Goal: Information Seeking & Learning: Learn about a topic

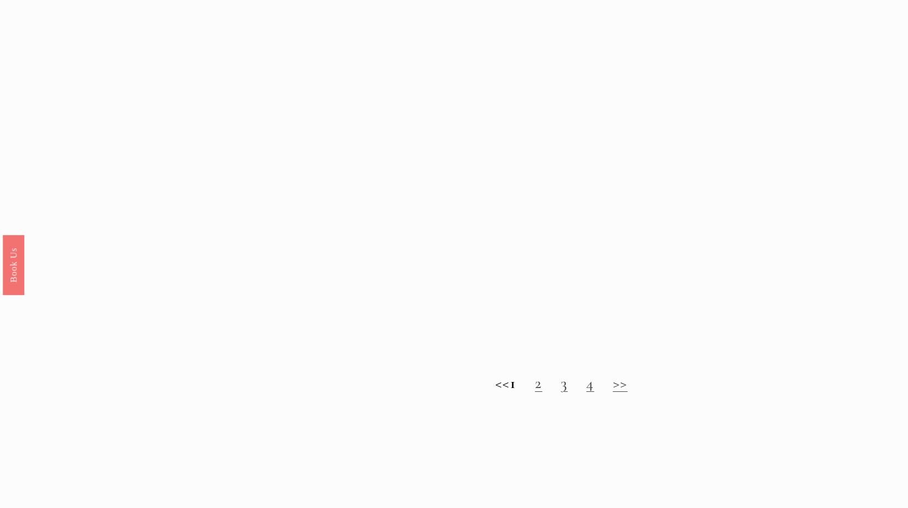
scroll to position [1050, 0]
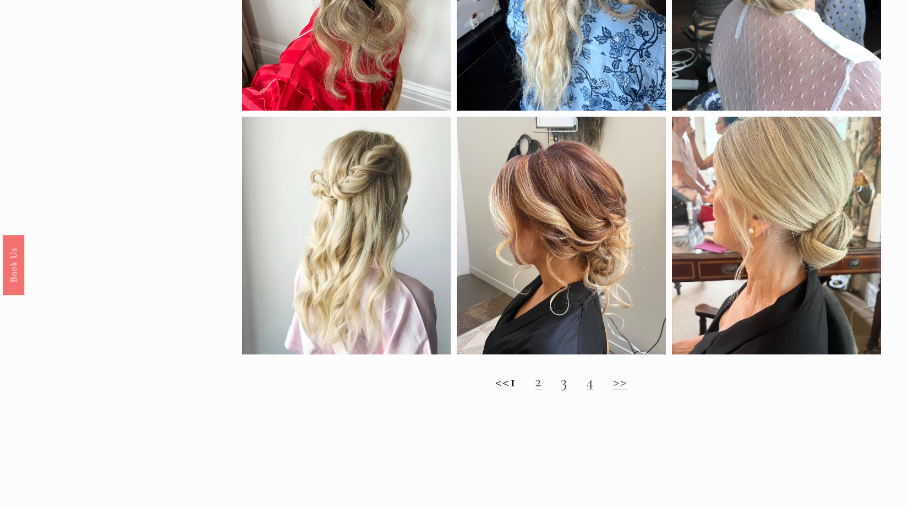
click at [542, 391] on link "2" at bounding box center [538, 381] width 7 height 19
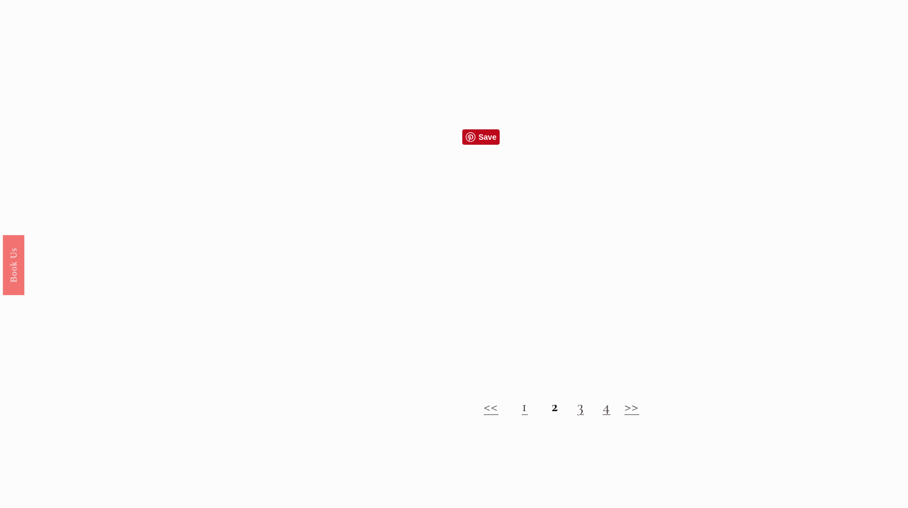
scroll to position [1002, 0]
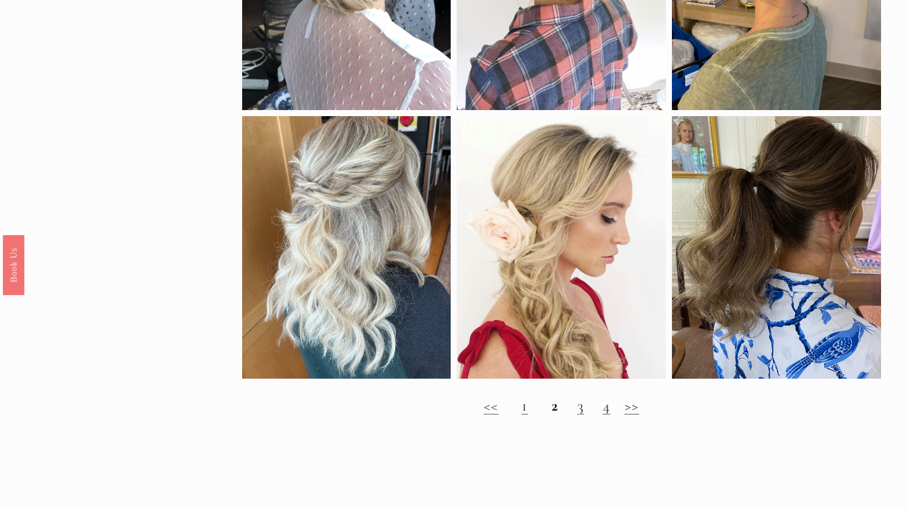
click at [579, 415] on link "3" at bounding box center [580, 405] width 7 height 19
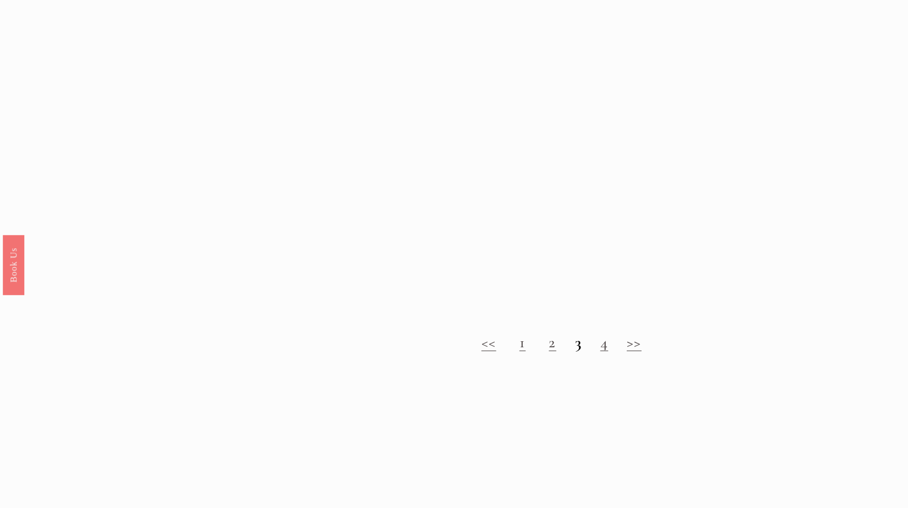
scroll to position [1068, 0]
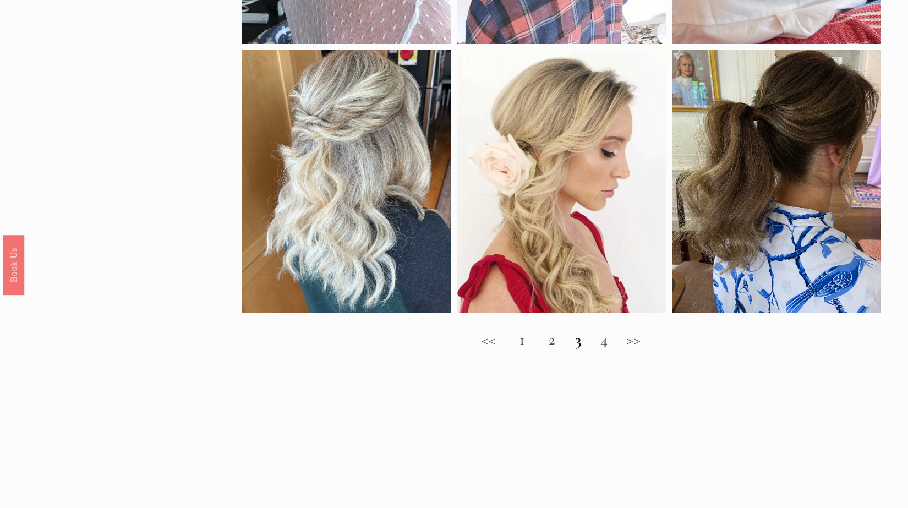
click at [628, 349] on link ">>" at bounding box center [634, 339] width 15 height 19
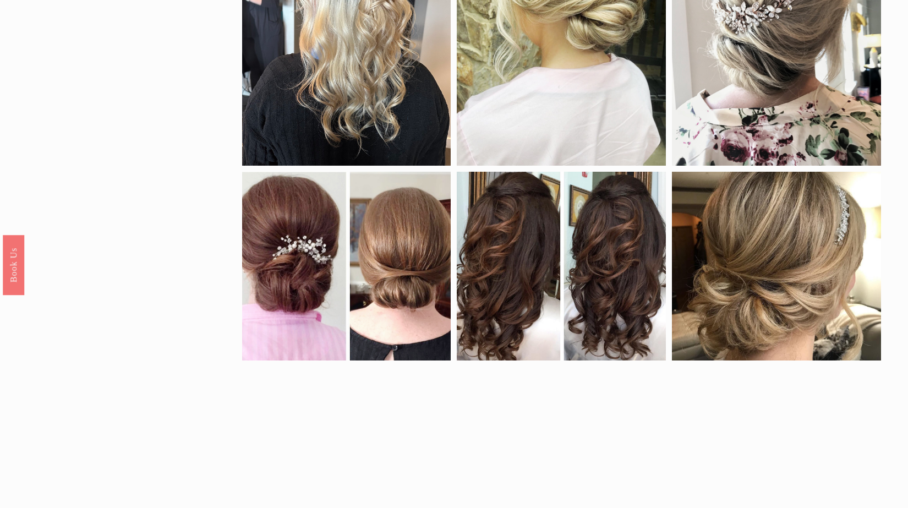
scroll to position [485, 0]
